Goal: Check status

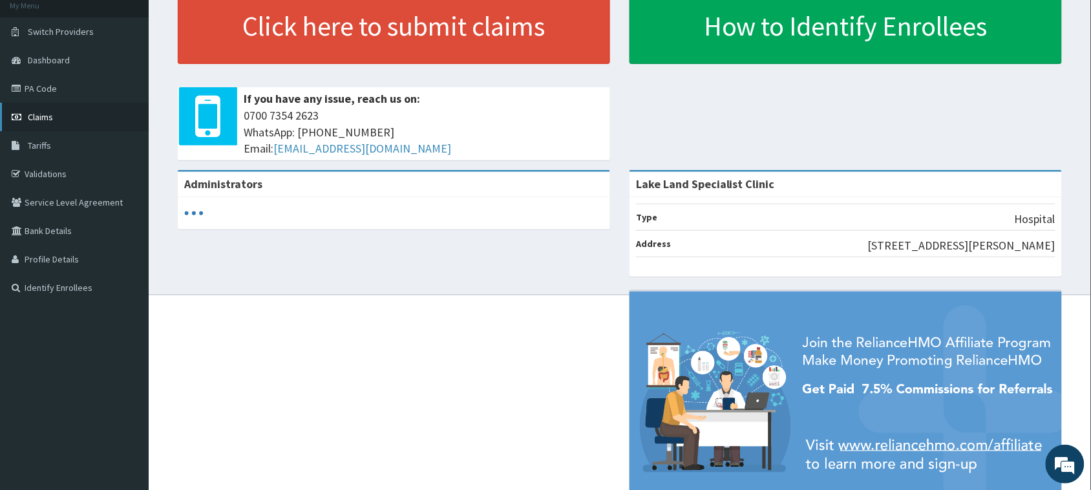
click at [78, 111] on link "Claims" at bounding box center [74, 117] width 149 height 28
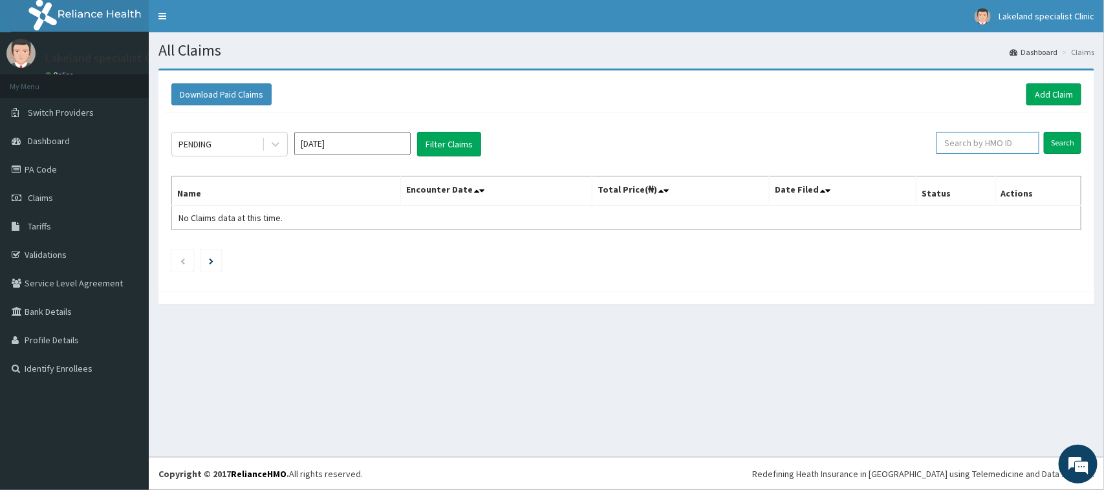
click at [976, 142] on input "text" at bounding box center [987, 143] width 103 height 22
type input "RET/29919/A"
click at [1062, 142] on input "Search" at bounding box center [1063, 143] width 38 height 22
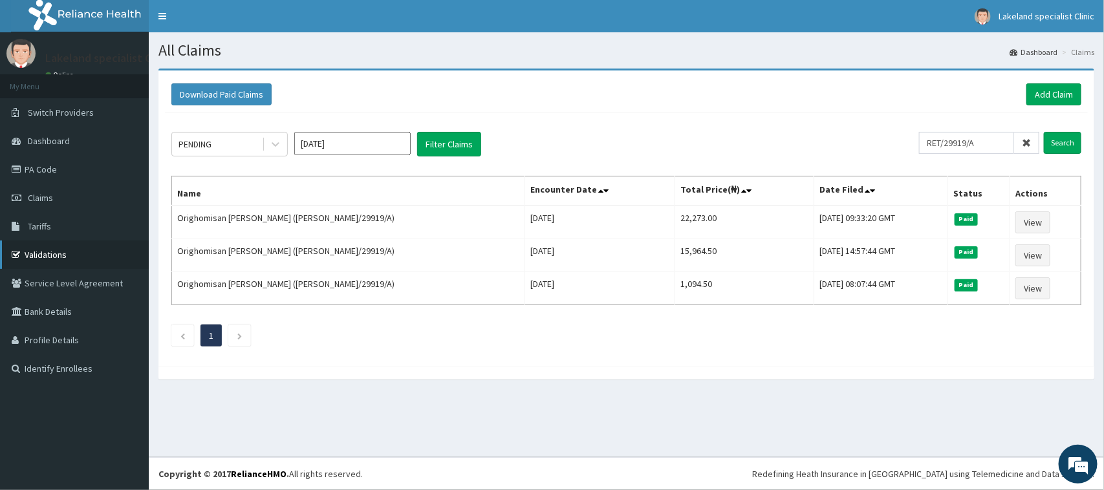
click at [67, 248] on link "Validations" at bounding box center [74, 255] width 149 height 28
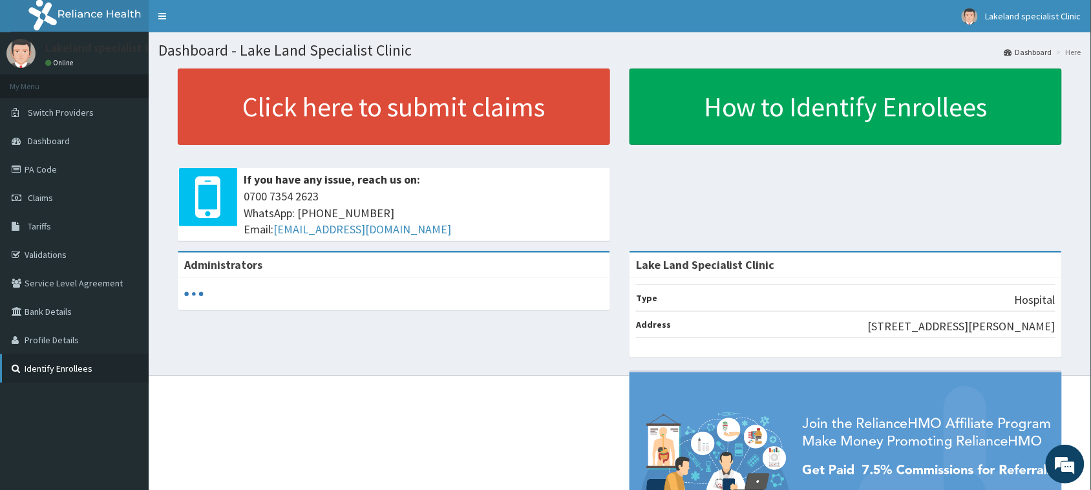
click at [74, 360] on link "Identify Enrollees" at bounding box center [74, 368] width 149 height 28
